Goal: Task Accomplishment & Management: Use online tool/utility

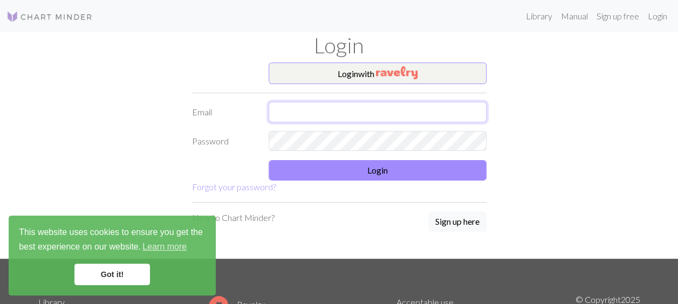
click at [416, 111] on input "text" at bounding box center [378, 112] width 218 height 21
type input "[EMAIL_ADDRESS][DOMAIN_NAME]"
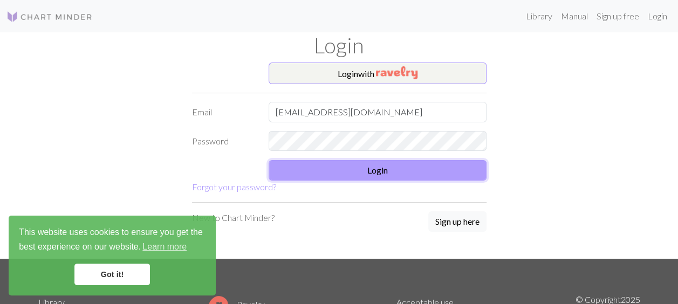
click at [367, 169] on button "Login" at bounding box center [378, 170] width 218 height 21
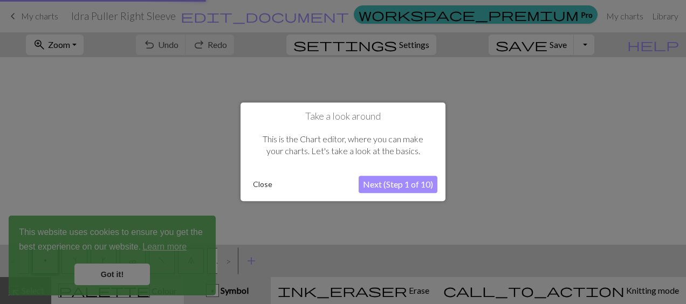
click at [128, 275] on div at bounding box center [343, 152] width 686 height 304
